Goal: Task Accomplishment & Management: Manage account settings

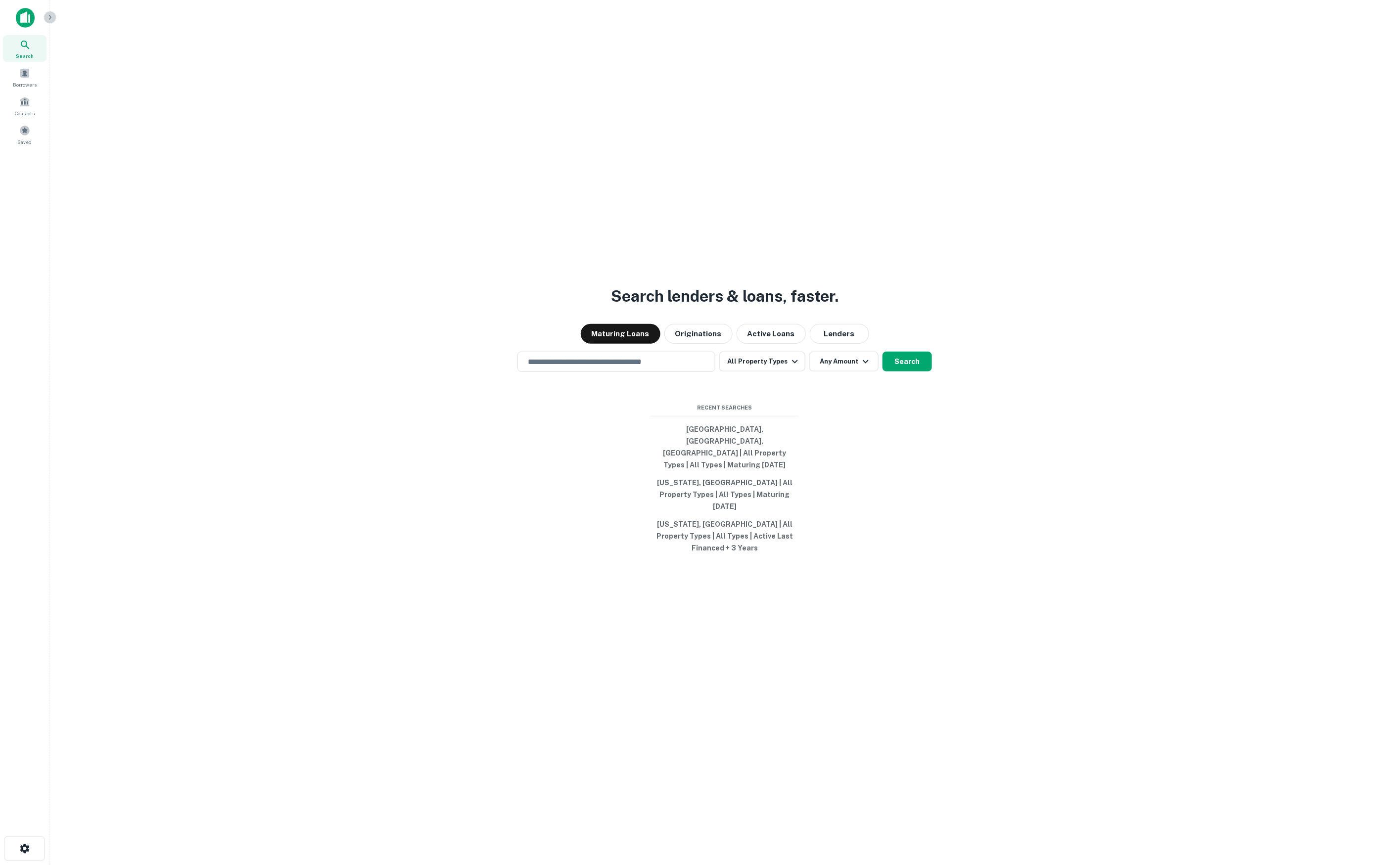
click at [48, 18] on icon "button" at bounding box center [49, 17] width 8 height 8
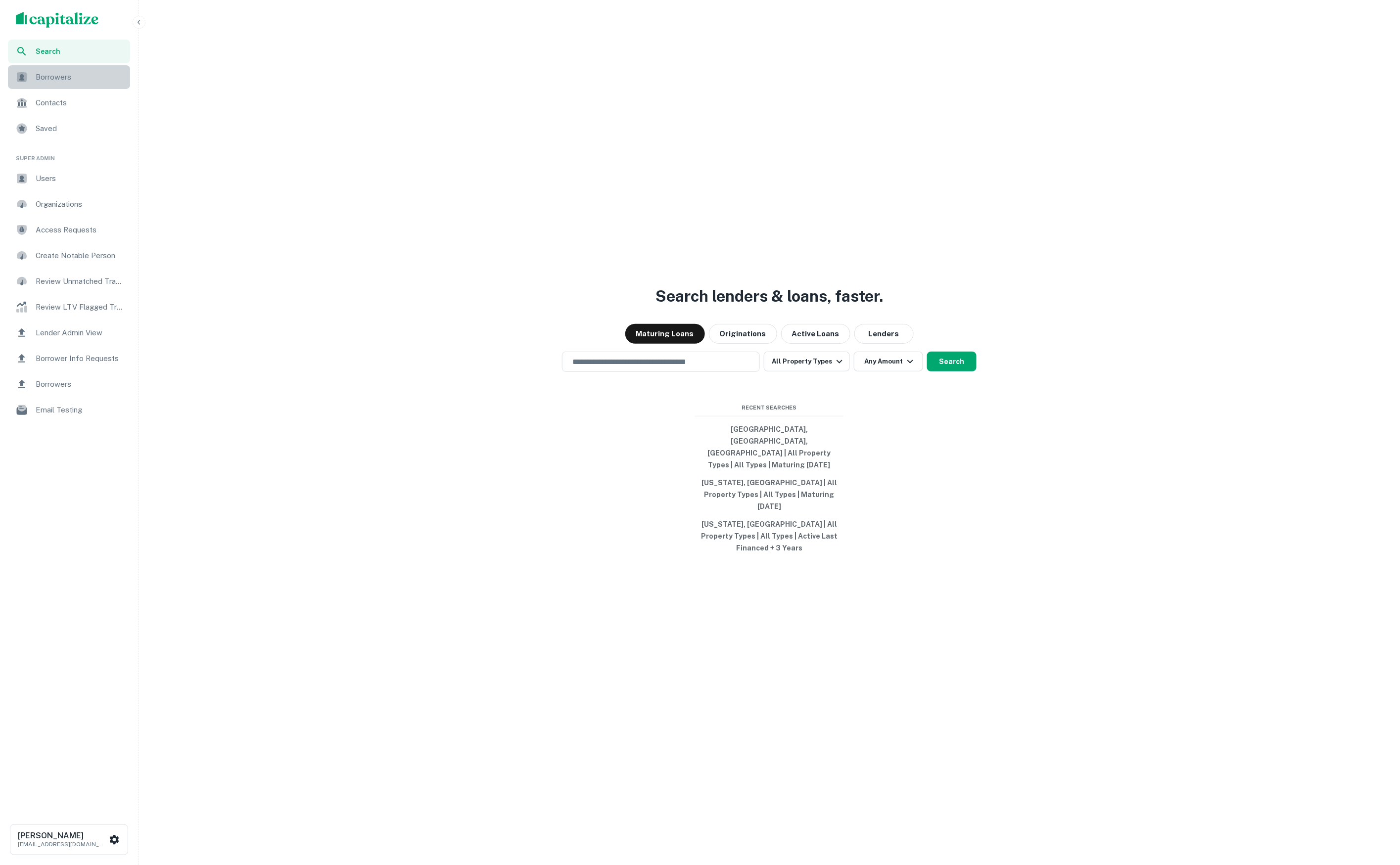
click at [84, 80] on span "Borrowers" at bounding box center [79, 77] width 88 height 12
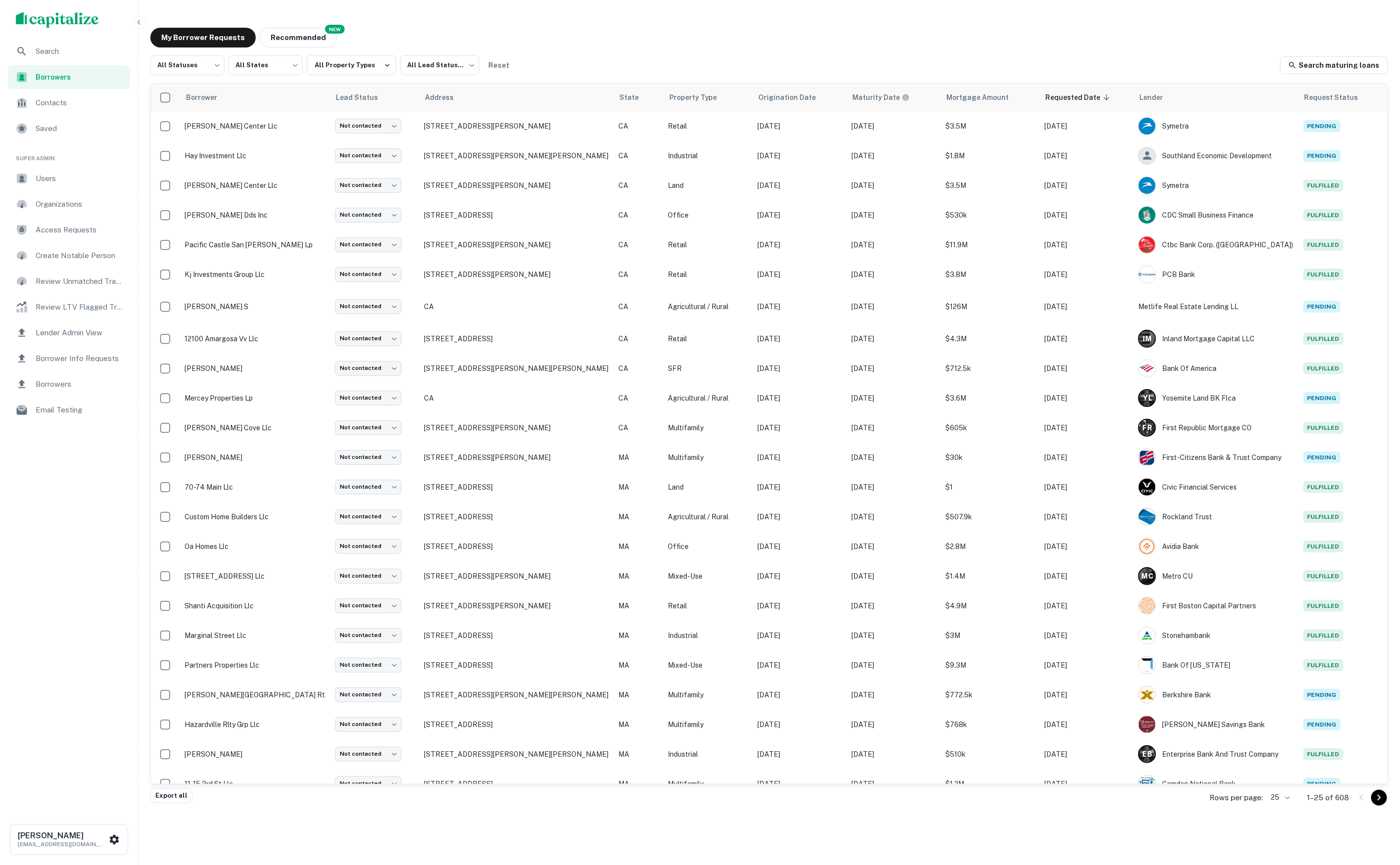
click at [114, 358] on span "Borrower Info Requests" at bounding box center [79, 358] width 88 height 12
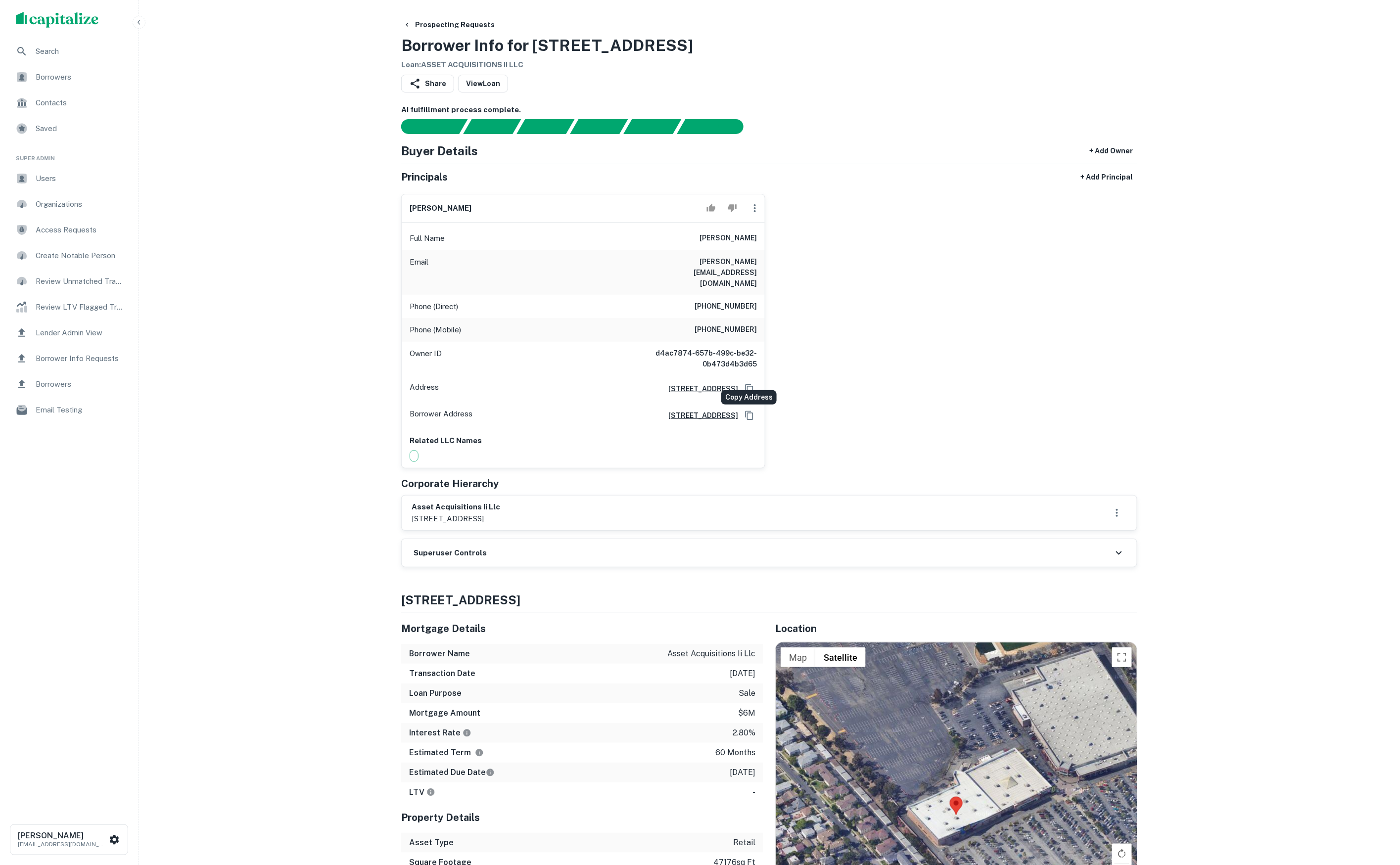
click at [747, 384] on icon "Copy Address" at bounding box center [749, 388] width 10 height 10
click at [1066, 347] on div "laura worchell Full Name laura worchell Email jennie.sikskey@gmail.com Phone (D…" at bounding box center [764, 327] width 744 height 282
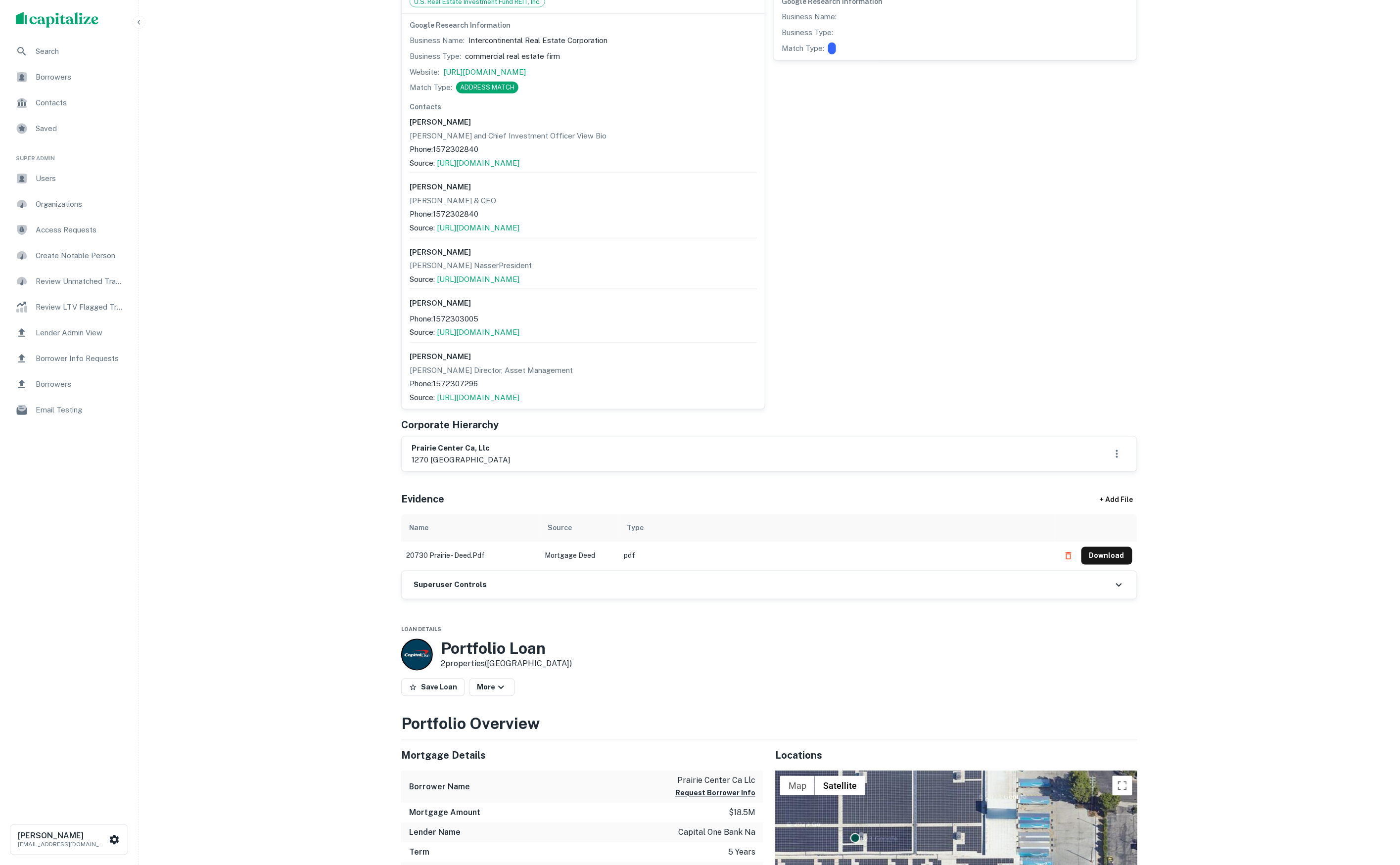
scroll to position [666, 0]
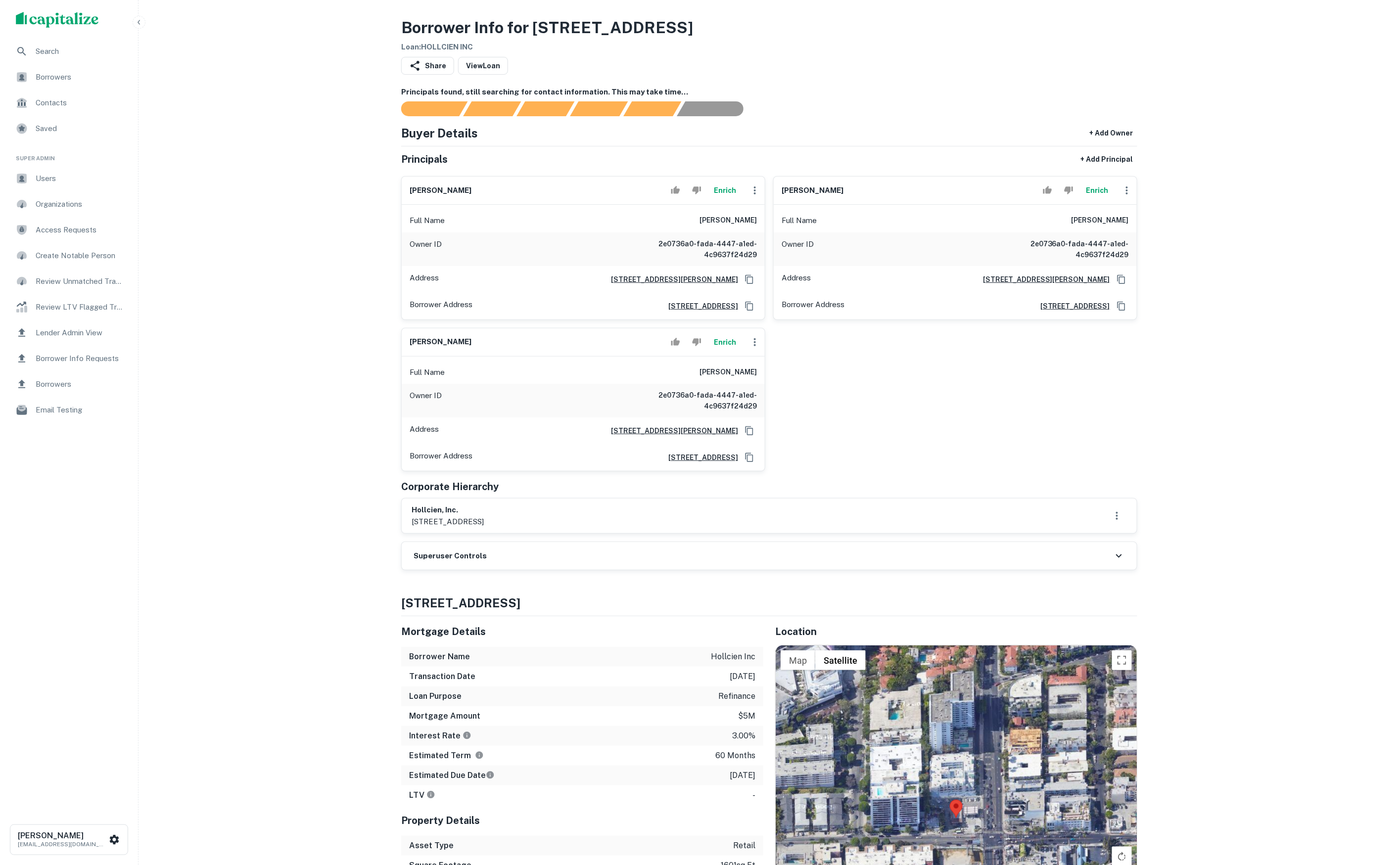
click at [722, 200] on button "Enrich" at bounding box center [725, 190] width 32 height 20
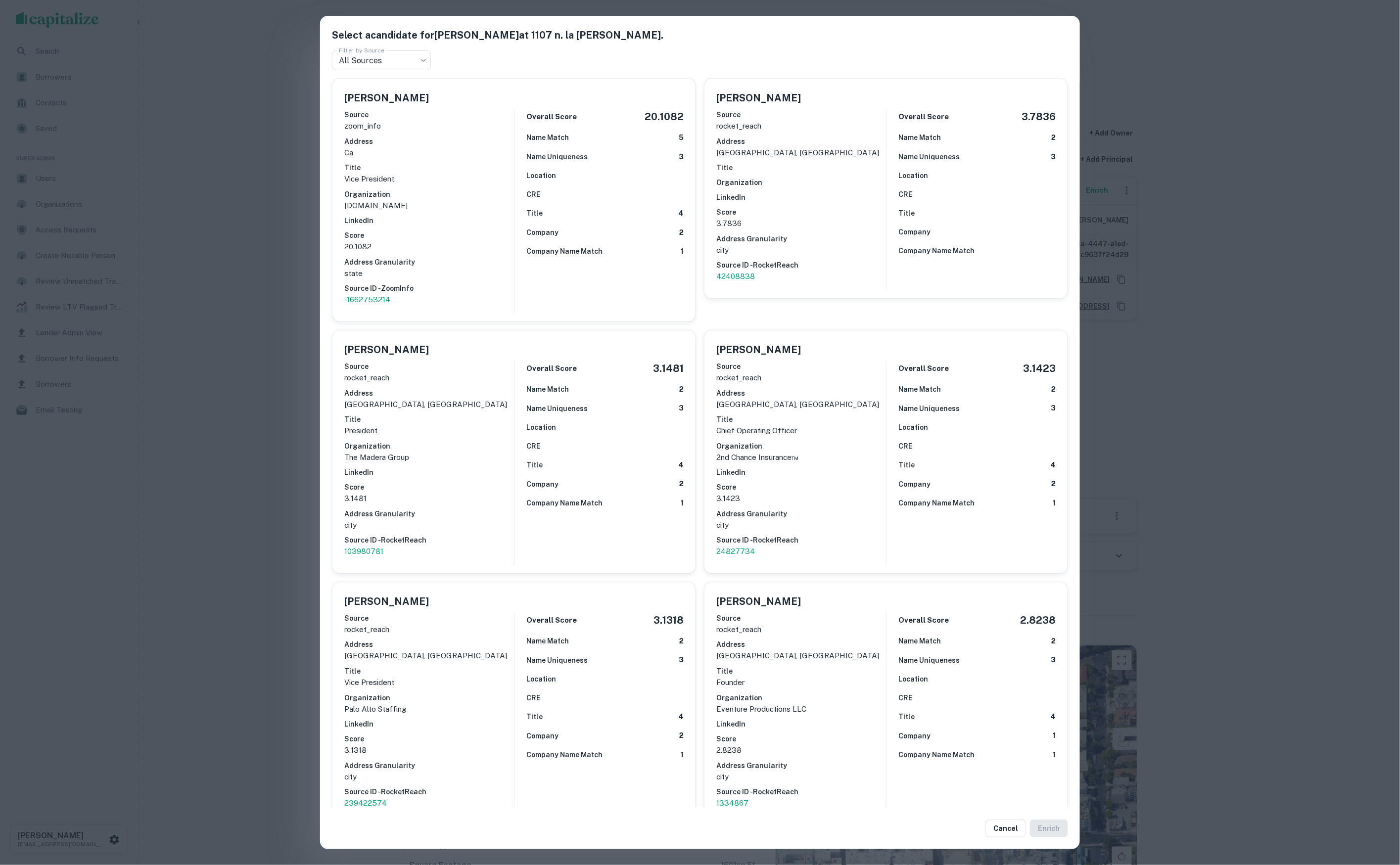
drag, startPoint x: 525, startPoint y: 210, endPoint x: 526, endPoint y: 216, distance: 6.1
click at [525, 210] on div "Overall Score 20.1082 Name Match 5 Name Uniqueness 3 Location CRE Title 4 Compa…" at bounding box center [599, 210] width 169 height 204
click at [1051, 829] on button "Enrich" at bounding box center [1048, 829] width 38 height 18
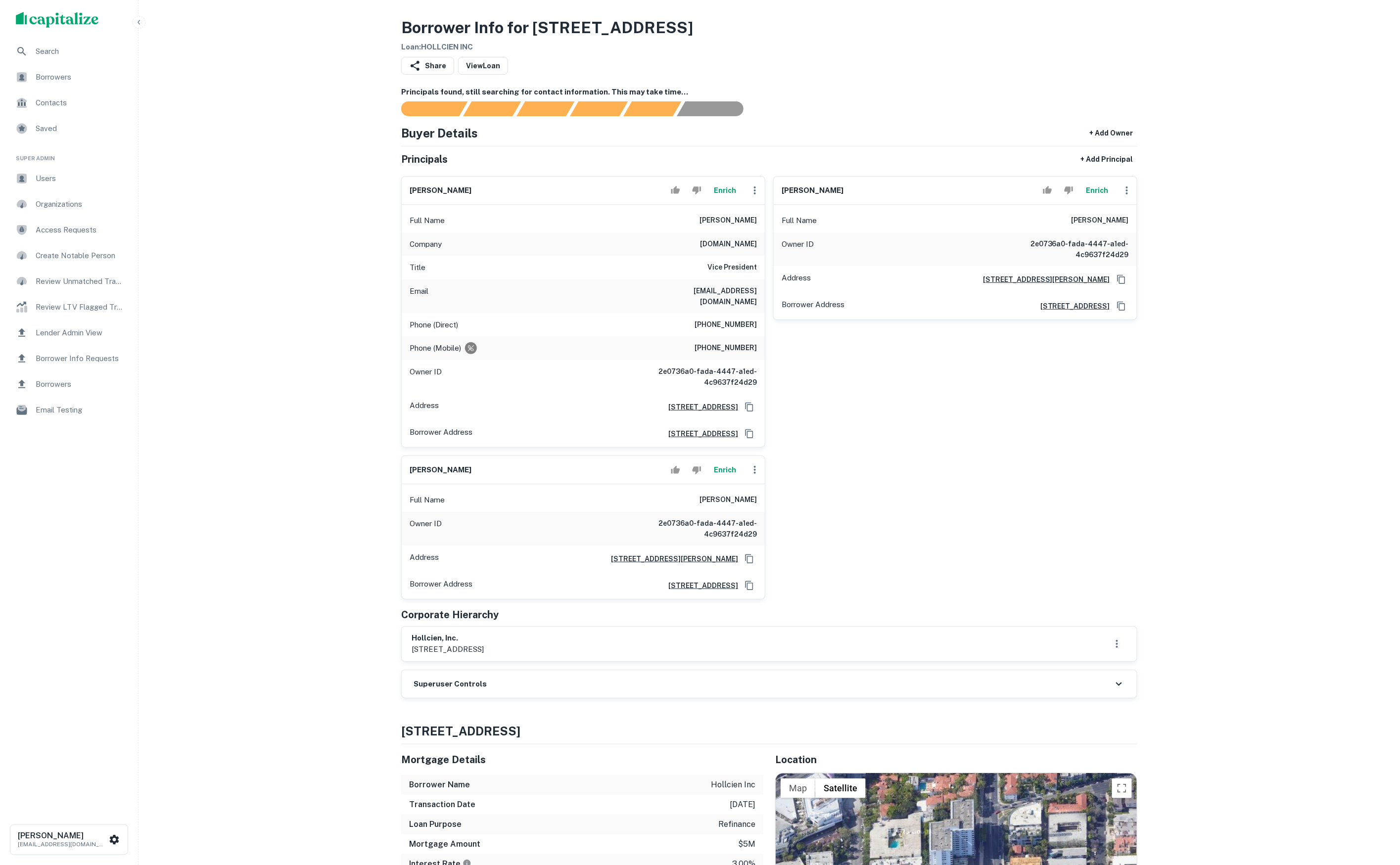
click at [513, 697] on div "Superuser Controls" at bounding box center [770, 684] width 735 height 28
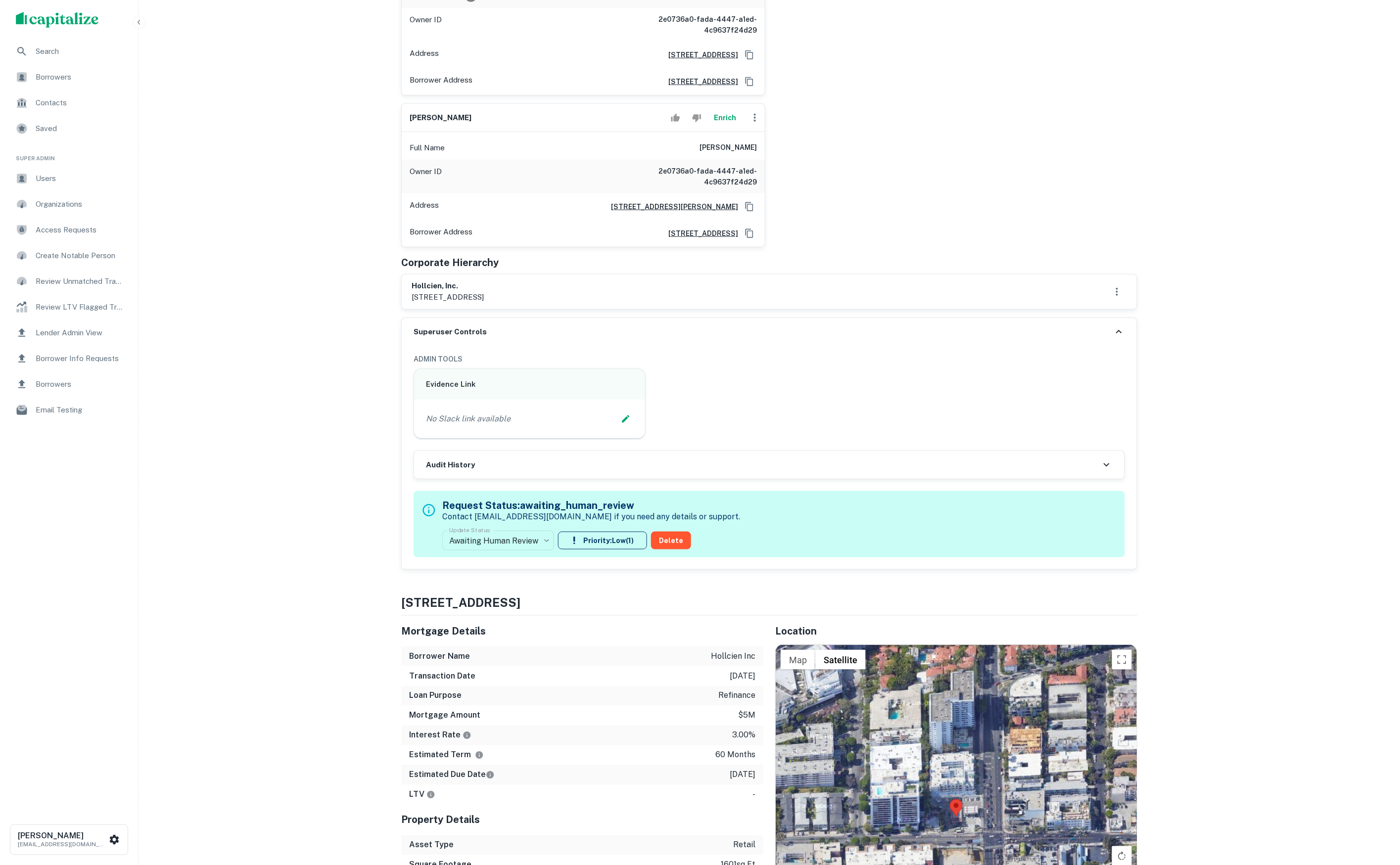
scroll to position [353, 0]
click at [519, 512] on body "Search Borrowers Contacts Saved Super Admin Users Organizations Access Requests…" at bounding box center [700, 79] width 1400 height 865
click at [517, 678] on li "Mark as Fulfilled (Admin)" at bounding box center [504, 678] width 133 height 18
